Goal: Task Accomplishment & Management: Complete application form

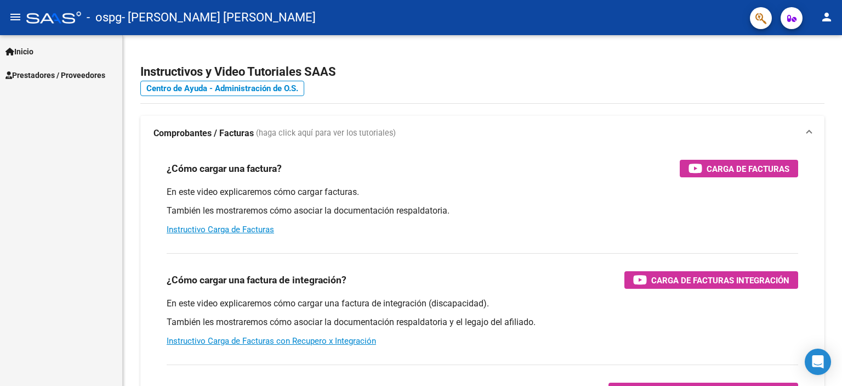
click at [42, 75] on span "Prestadores / Proveedores" at bounding box center [55, 75] width 100 height 12
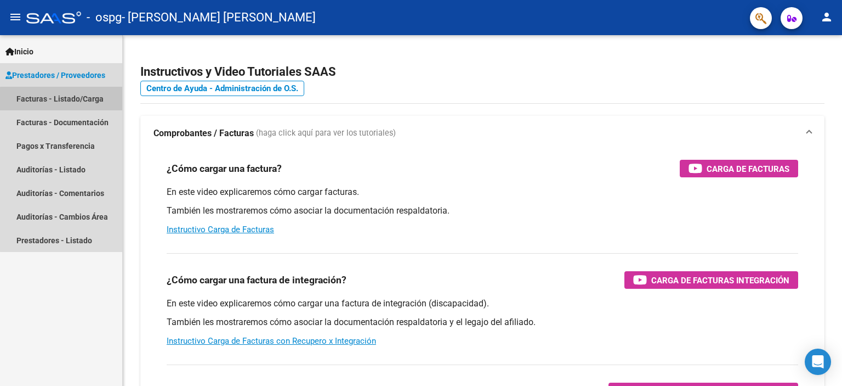
click at [91, 100] on link "Facturas - Listado/Carga" at bounding box center [61, 99] width 122 height 24
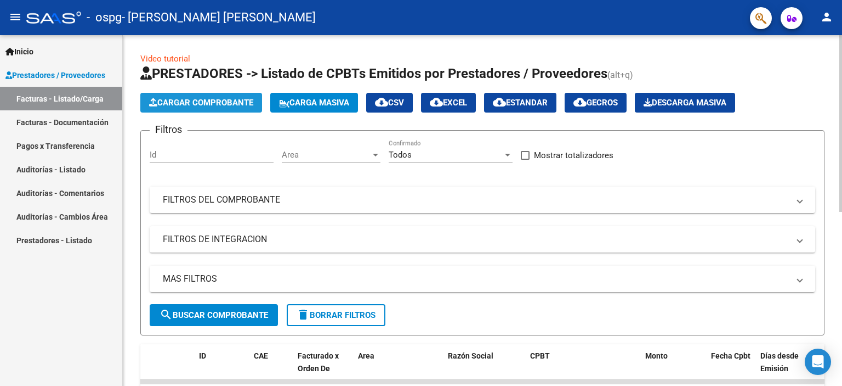
click at [199, 103] on span "Cargar Comprobante" at bounding box center [201, 103] width 104 height 10
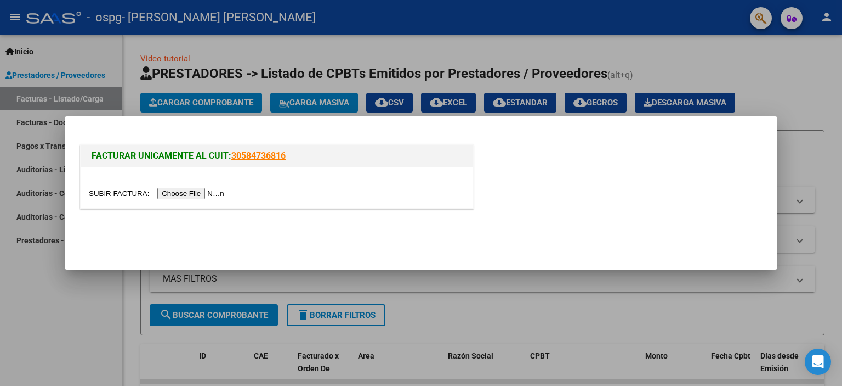
click at [203, 190] on input "file" at bounding box center [158, 194] width 139 height 12
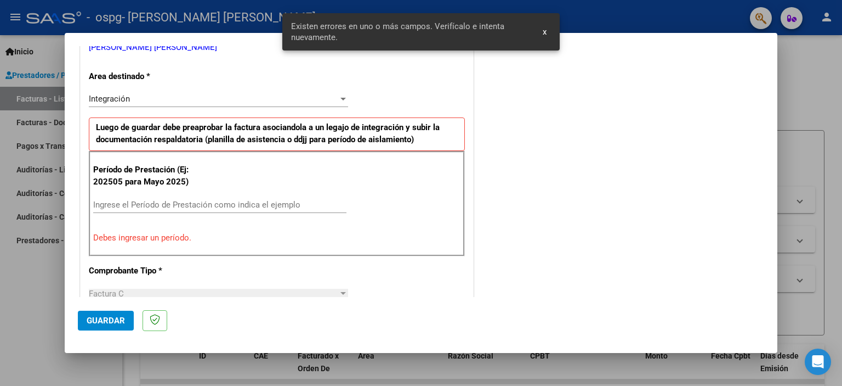
scroll to position [256, 0]
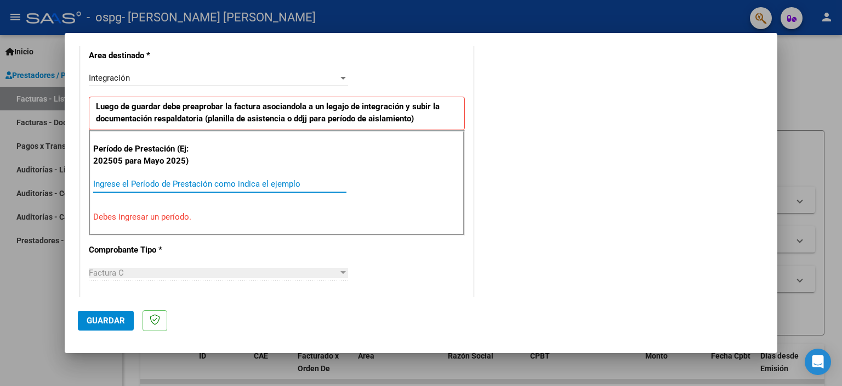
click at [124, 182] on input "Ingrese el Período de Prestación como indica el ejemplo" at bounding box center [219, 184] width 253 height 10
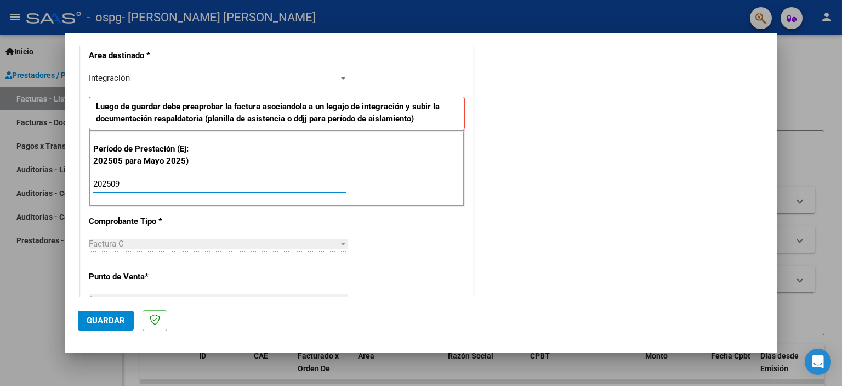
type input "202509"
click at [104, 320] on span "Guardar" at bounding box center [106, 320] width 38 height 10
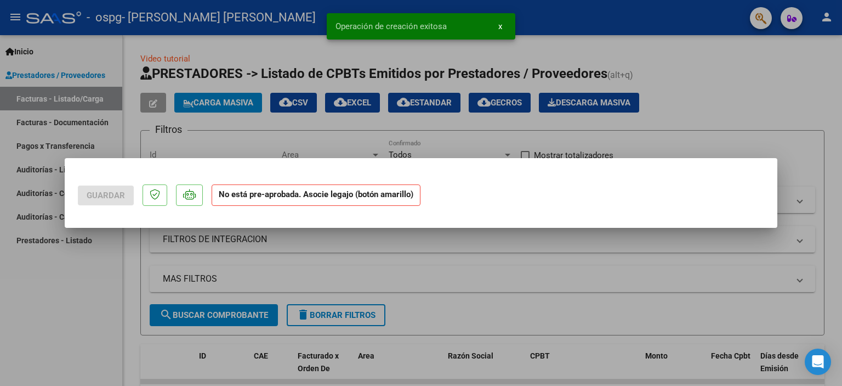
scroll to position [0, 0]
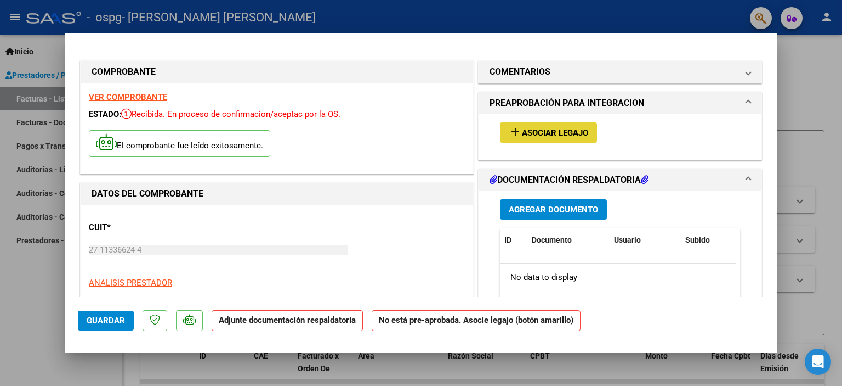
click at [531, 130] on span "Asociar Legajo" at bounding box center [555, 133] width 66 height 10
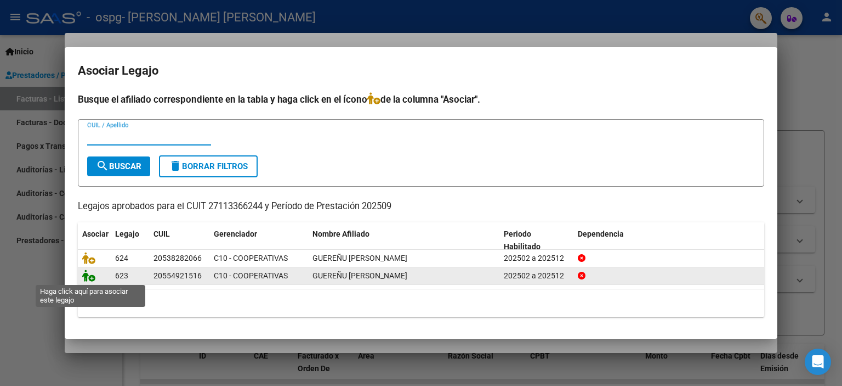
click at [91, 276] on icon at bounding box center [88, 275] width 13 height 12
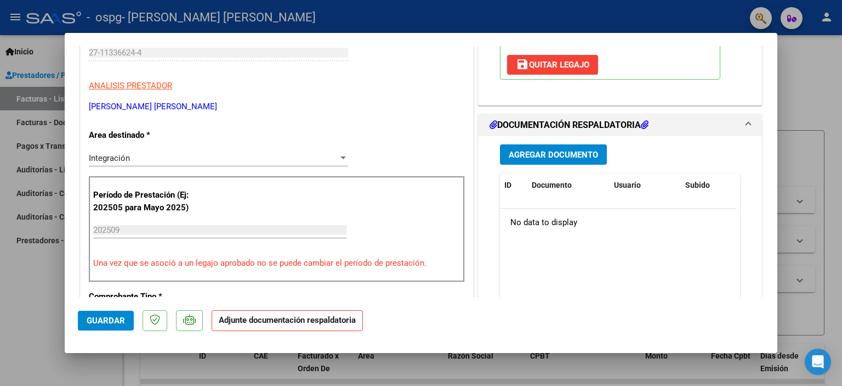
scroll to position [197, 0]
click at [529, 155] on span "Agregar Documento" at bounding box center [553, 154] width 89 height 10
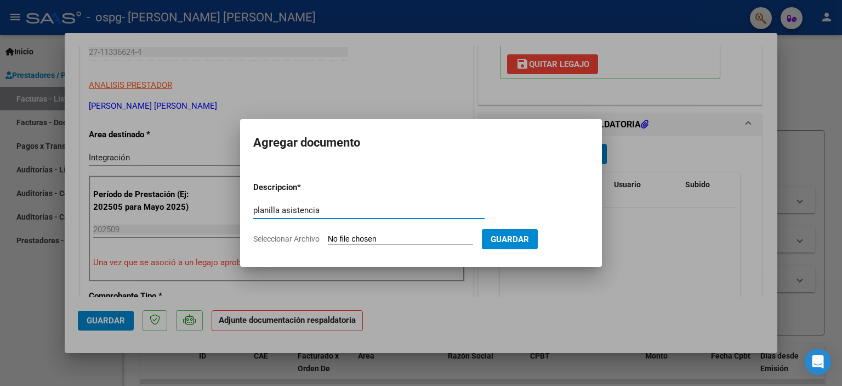
type input "planilla asistencia"
click at [367, 239] on input "Seleccionar Archivo" at bounding box center [400, 239] width 145 height 10
type input "C:\fakepath\planilla sept [PERSON_NAME] (1).pdf"
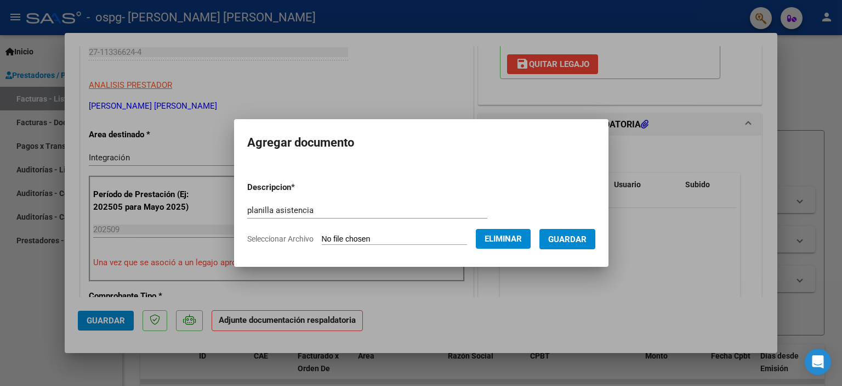
click at [575, 237] on span "Guardar" at bounding box center [567, 239] width 38 height 10
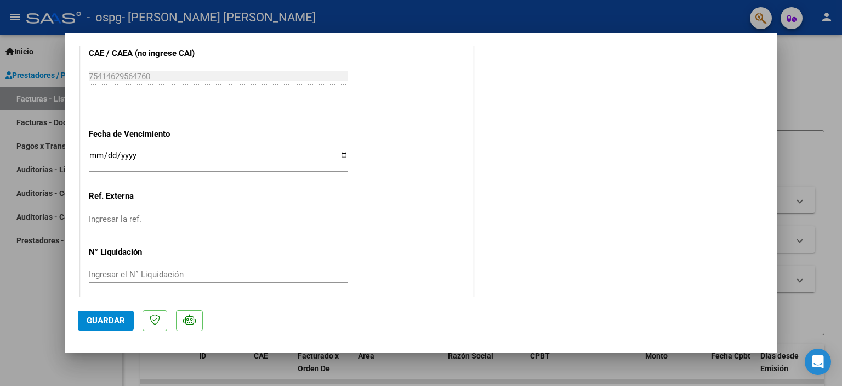
scroll to position [730, 0]
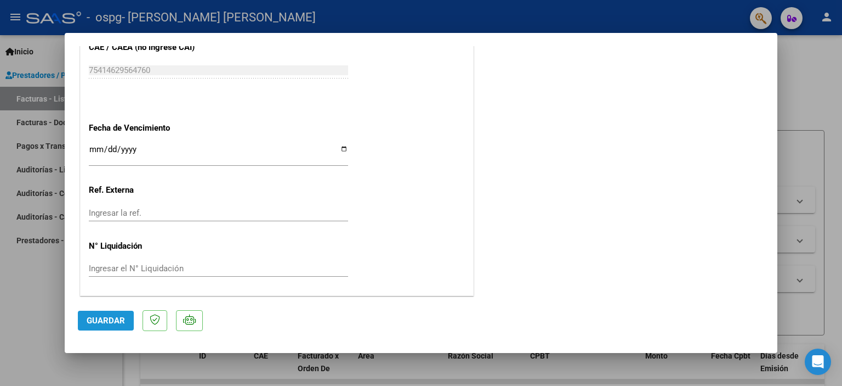
click at [105, 322] on span "Guardar" at bounding box center [106, 320] width 38 height 10
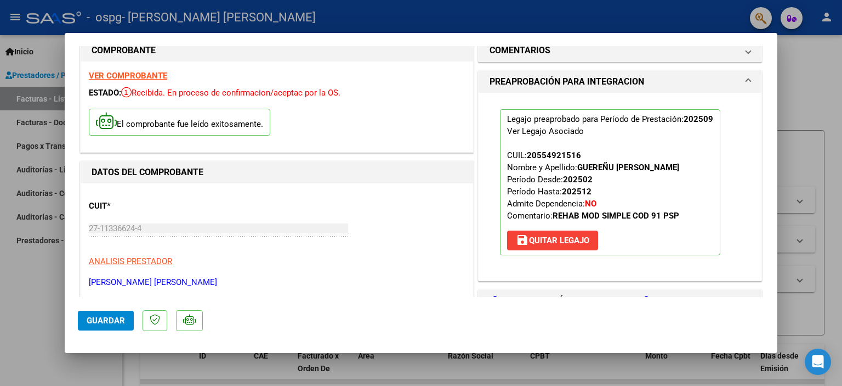
scroll to position [0, 0]
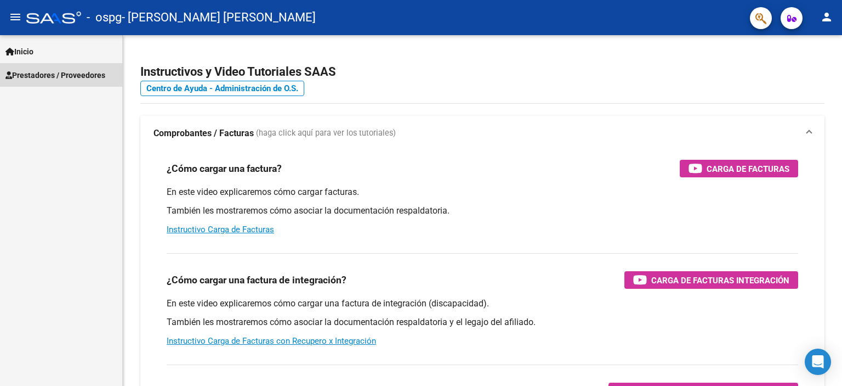
click at [41, 74] on span "Prestadores / Proveedores" at bounding box center [55, 75] width 100 height 12
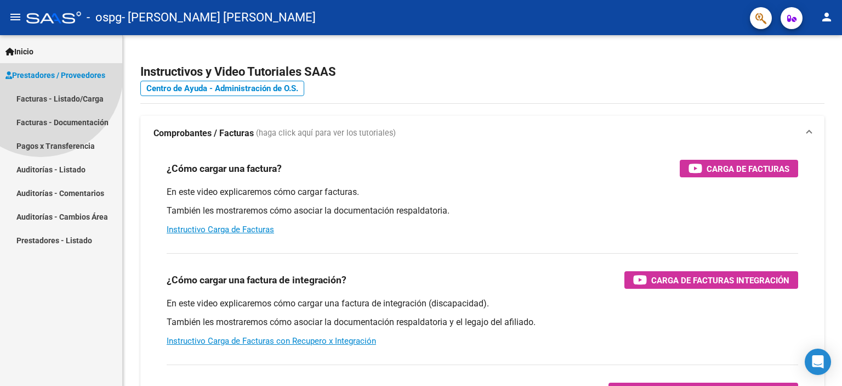
click at [41, 74] on span "Prestadores / Proveedores" at bounding box center [55, 75] width 100 height 12
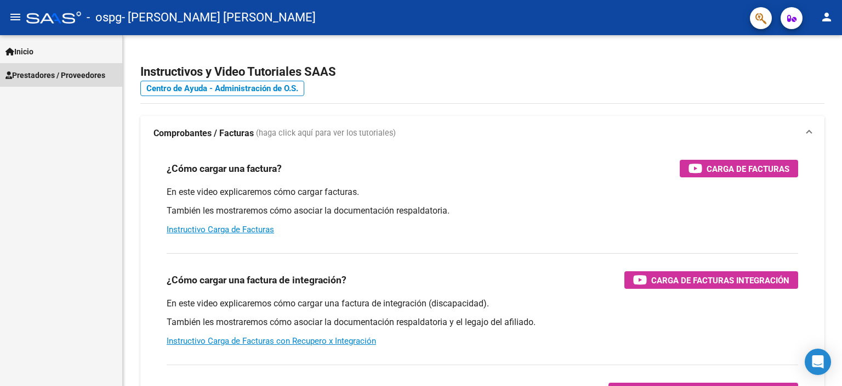
click at [41, 74] on span "Prestadores / Proveedores" at bounding box center [55, 75] width 100 height 12
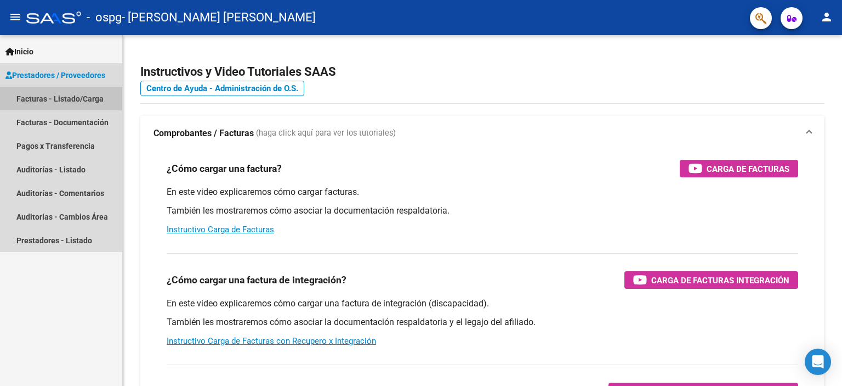
click at [92, 99] on link "Facturas - Listado/Carga" at bounding box center [61, 99] width 122 height 24
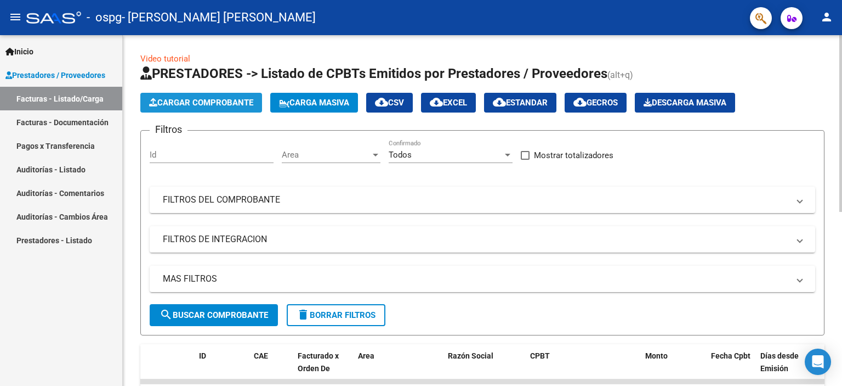
click at [193, 101] on span "Cargar Comprobante" at bounding box center [201, 103] width 104 height 10
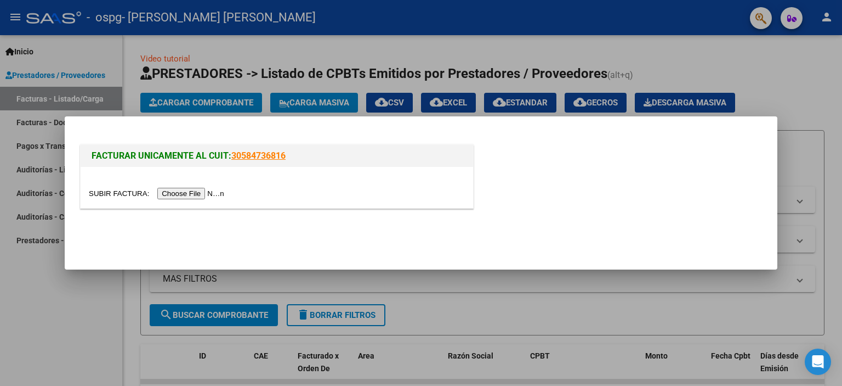
click at [213, 191] on input "file" at bounding box center [158, 194] width 139 height 12
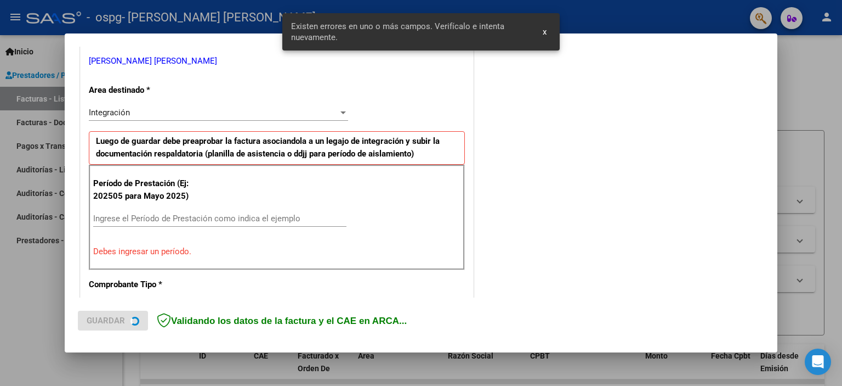
scroll to position [235, 0]
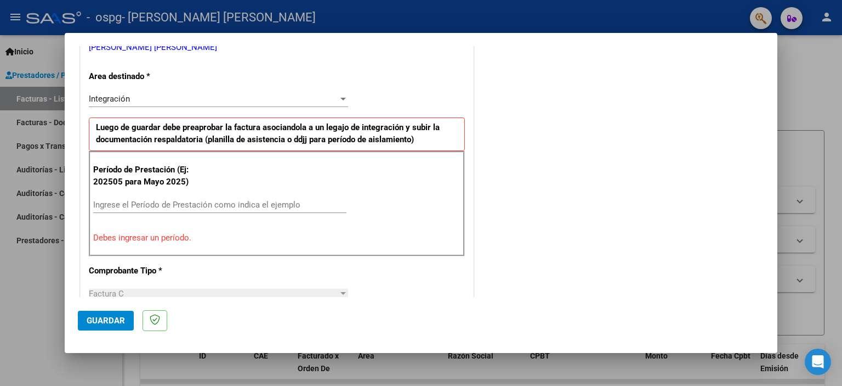
click at [106, 197] on div "Ingrese el Período de Prestación como indica el ejemplo" at bounding box center [219, 204] width 253 height 16
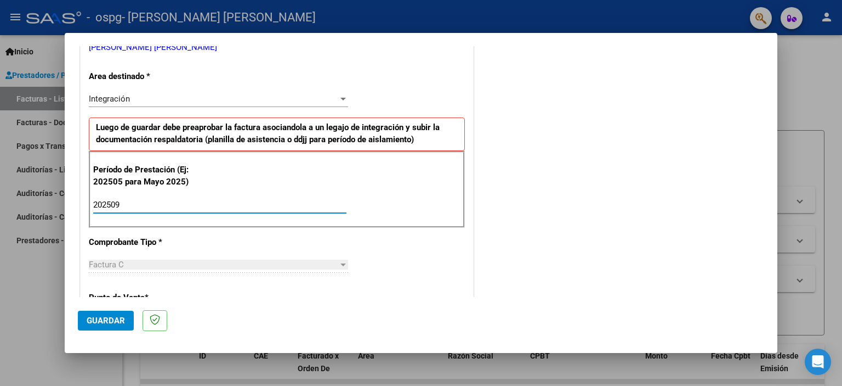
type input "202509"
click at [97, 320] on span "Guardar" at bounding box center [106, 320] width 38 height 10
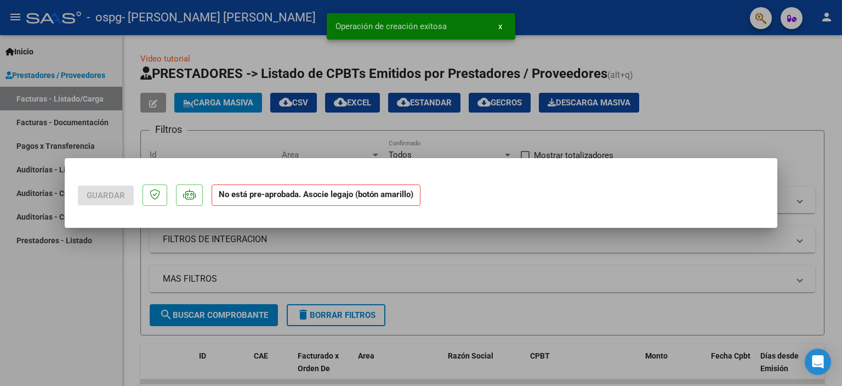
scroll to position [0, 0]
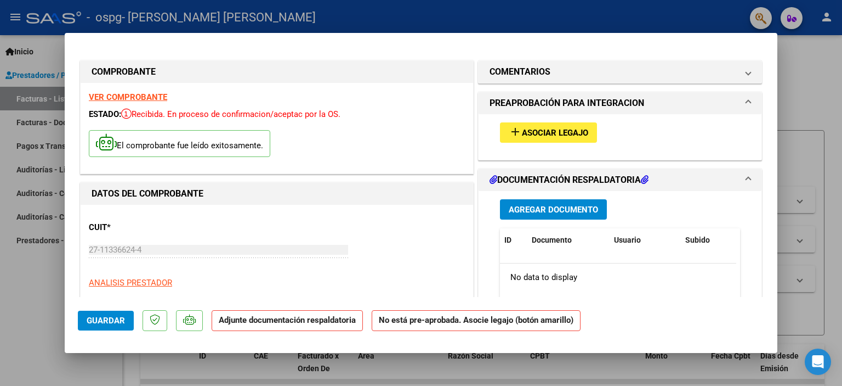
click at [550, 128] on span "Asociar Legajo" at bounding box center [555, 133] width 66 height 10
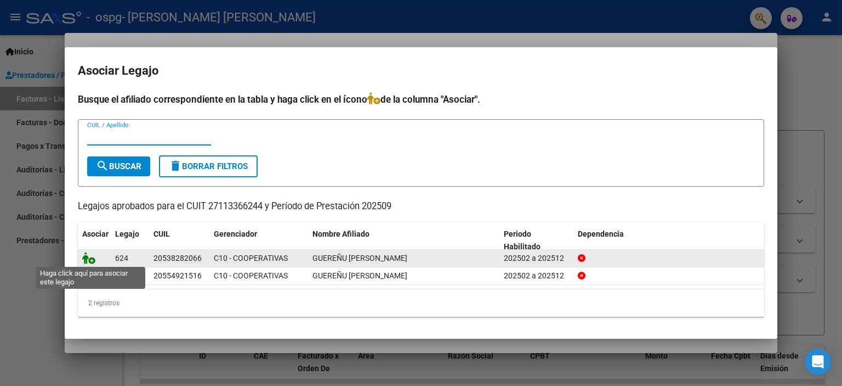
click at [91, 259] on icon at bounding box center [88, 258] width 13 height 12
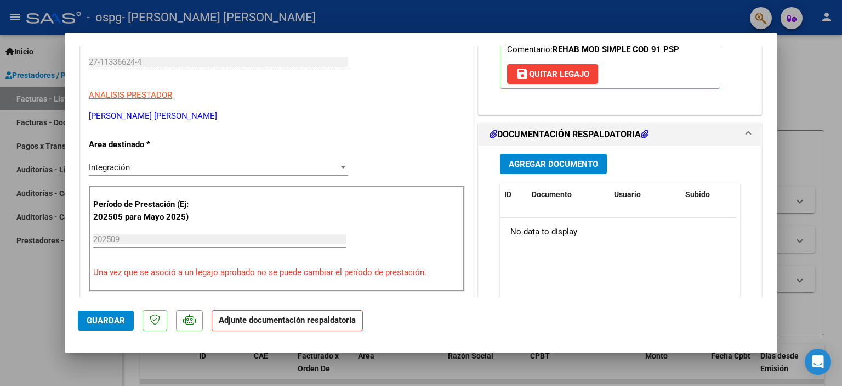
scroll to position [219, 0]
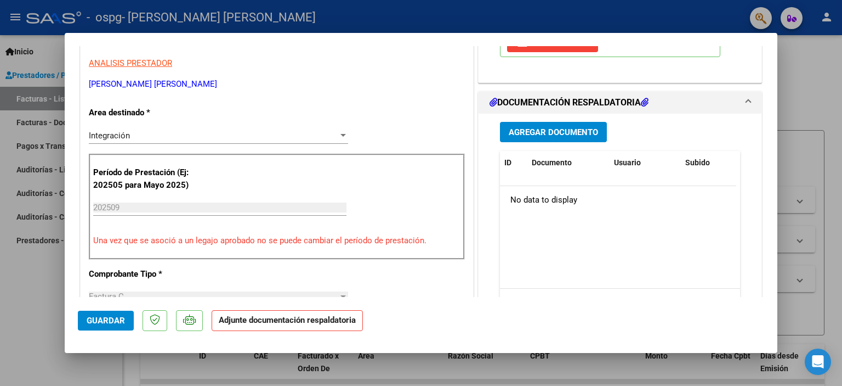
click at [551, 131] on span "Agregar Documento" at bounding box center [553, 132] width 89 height 10
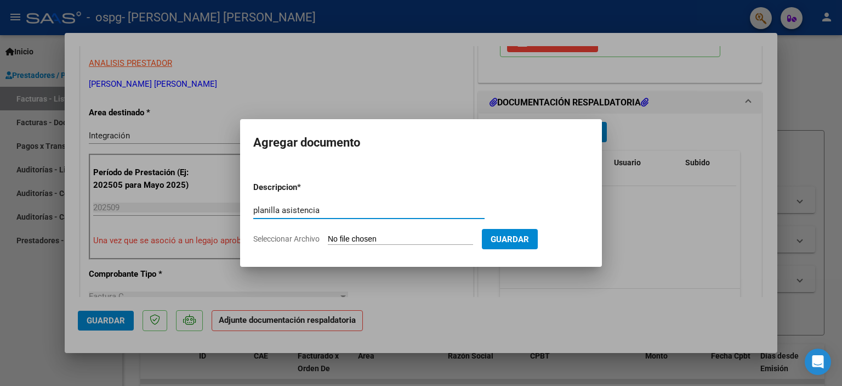
type input "planilla asistencia"
click at [382, 239] on input "Seleccionar Archivo" at bounding box center [400, 239] width 145 height 10
type input "C:\fakepath\planilla sept [PERSON_NAME] (1).pdf"
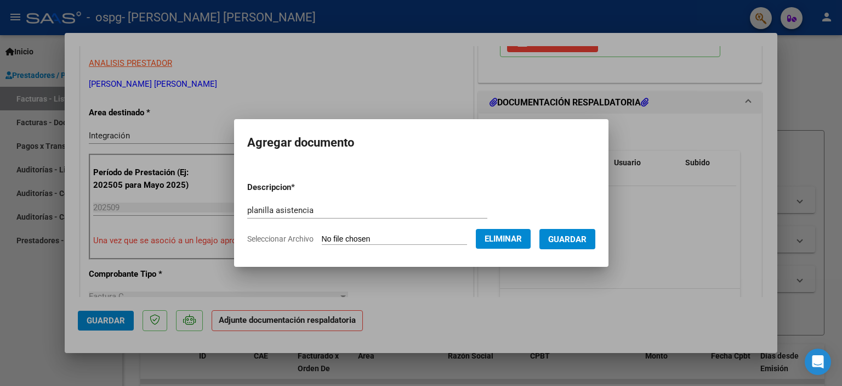
click at [570, 240] on span "Guardar" at bounding box center [567, 239] width 38 height 10
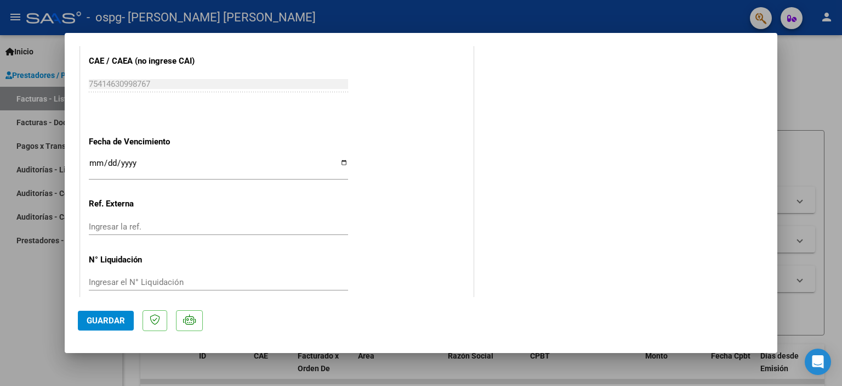
scroll to position [730, 0]
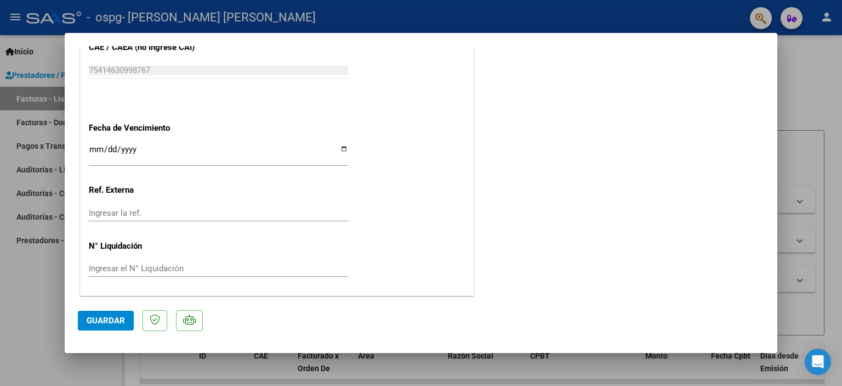
click at [94, 320] on span "Guardar" at bounding box center [106, 320] width 38 height 10
